Goal: Feedback & Contribution: Contribute content

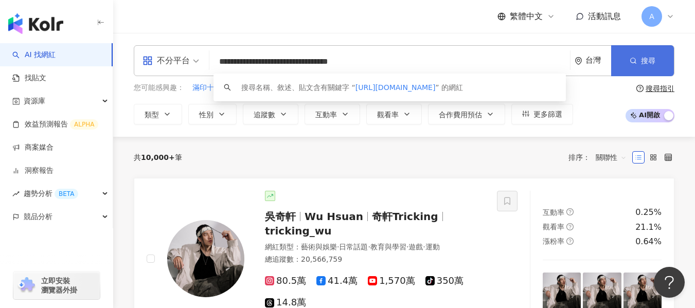
type input "**********"
click at [649, 62] on span "搜尋" at bounding box center [648, 61] width 14 height 8
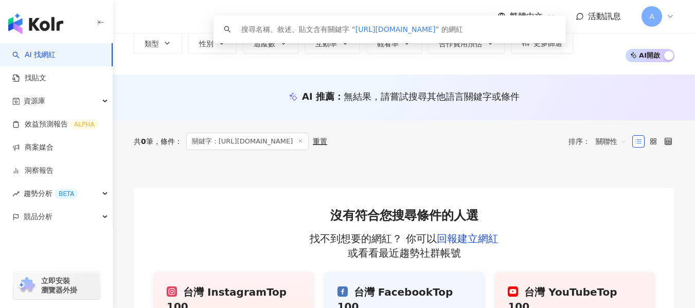
scroll to position [103, 0]
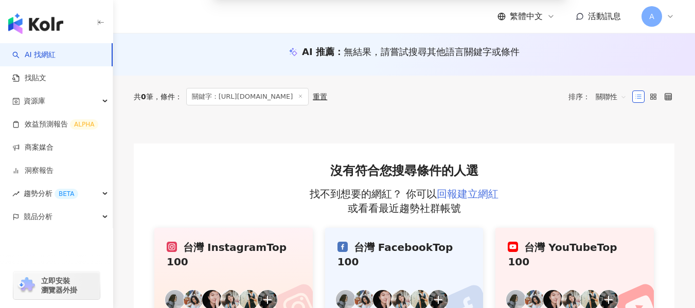
click at [466, 189] on link "回報建立網紅" at bounding box center [468, 194] width 62 height 12
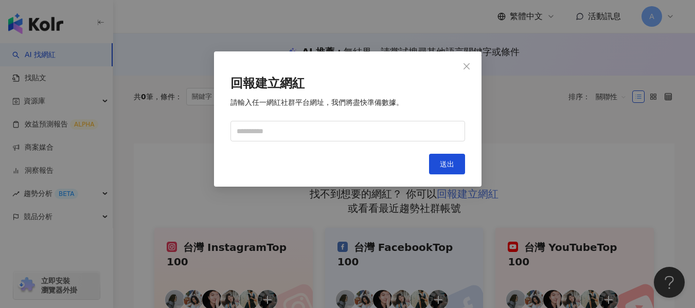
scroll to position [0, 0]
click at [465, 65] on icon "close" at bounding box center [467, 66] width 8 height 8
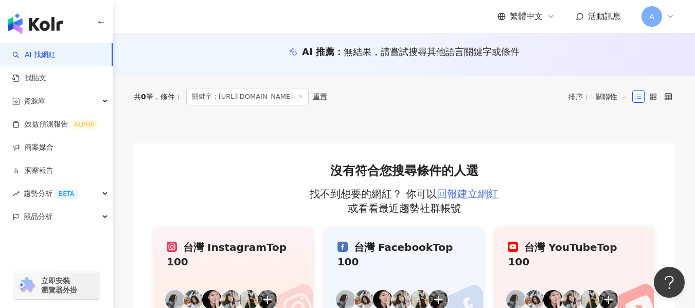
click at [474, 191] on link "回報建立網紅" at bounding box center [468, 194] width 62 height 12
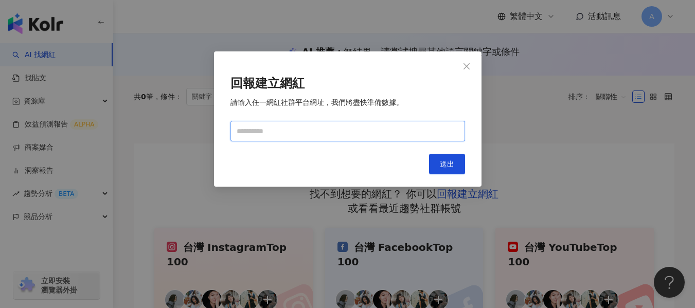
click at [337, 130] on input "text" at bounding box center [348, 131] width 235 height 21
paste input "**********"
type input "**********"
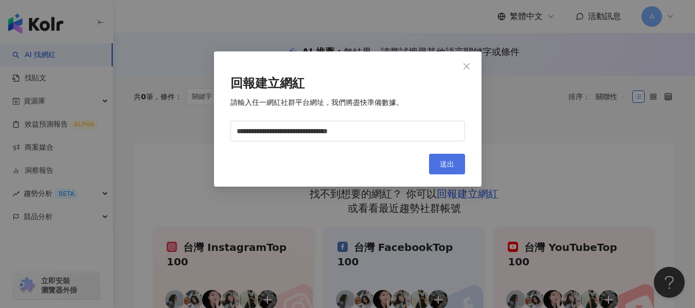
click at [446, 162] on span "送出" at bounding box center [447, 164] width 14 height 8
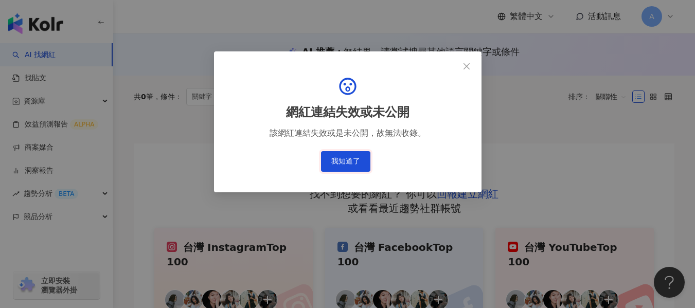
click at [341, 157] on button "我知道了" at bounding box center [345, 161] width 49 height 21
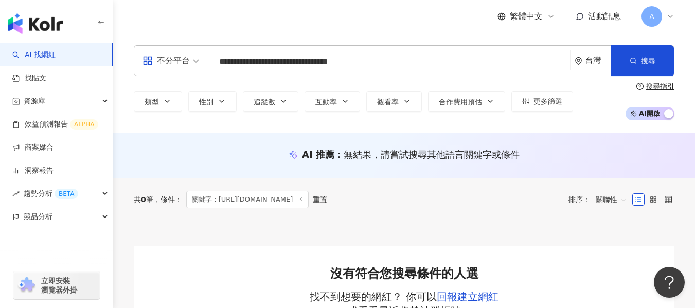
click at [52, 30] on img "button" at bounding box center [35, 23] width 55 height 21
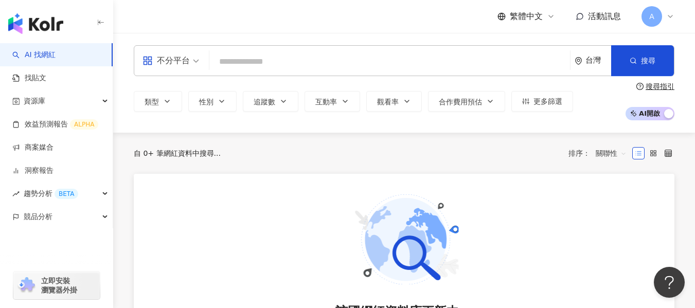
click at [53, 28] on img "button" at bounding box center [35, 23] width 55 height 21
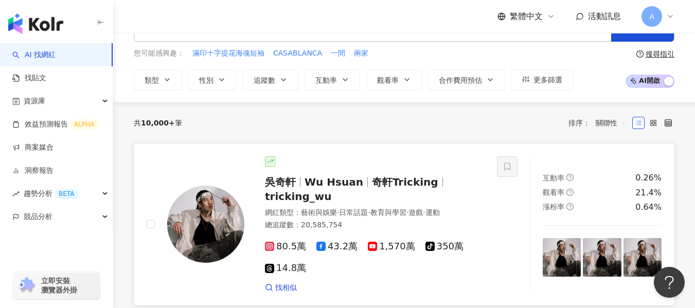
scroll to position [52, 0]
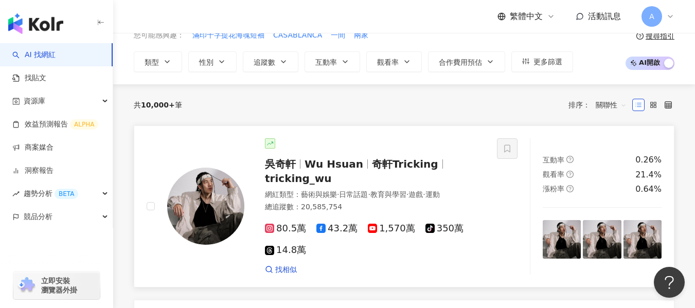
click at [198, 202] on img at bounding box center [205, 206] width 77 height 77
